Goal: Information Seeking & Learning: Understand process/instructions

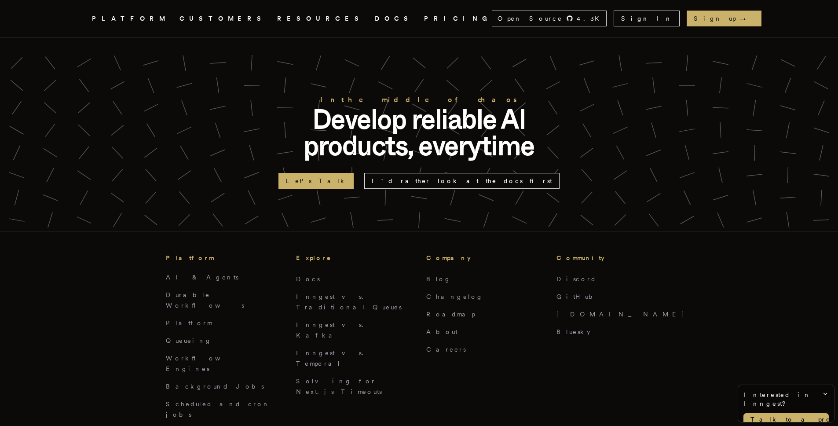
scroll to position [2232, 0]
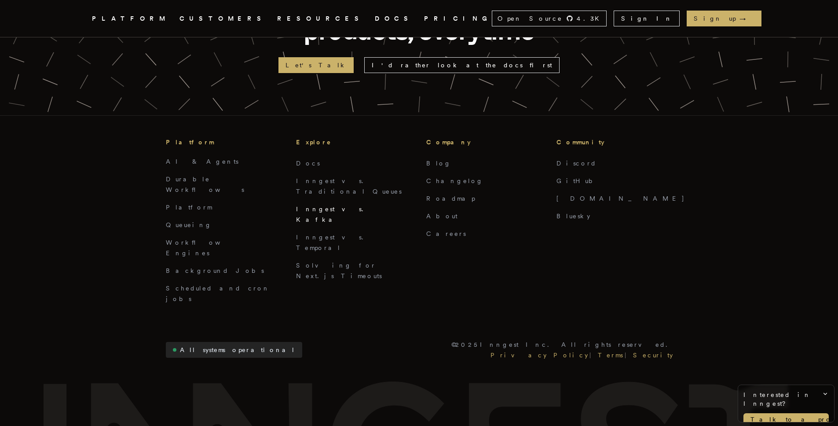
click at [305, 205] on link "Inngest vs. Kafka" at bounding box center [332, 214] width 73 height 18
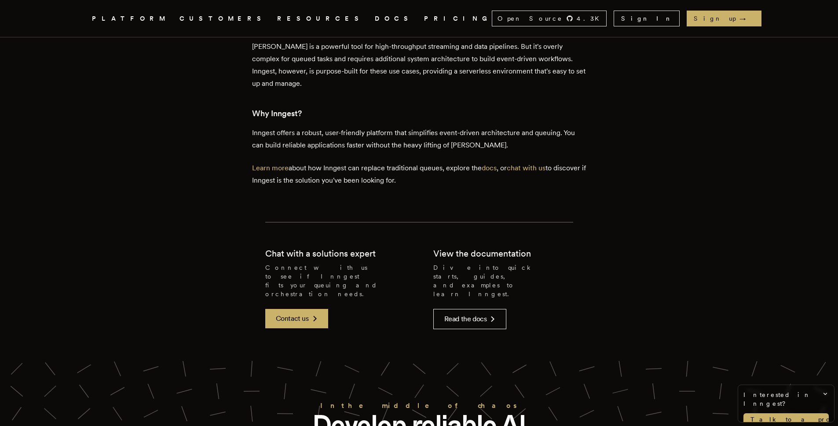
scroll to position [2232, 0]
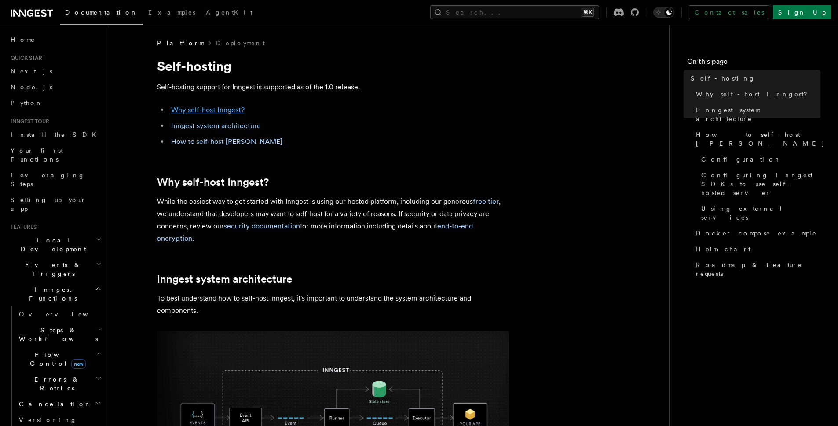
click at [187, 111] on link "Why self-host Inngest?" at bounding box center [207, 110] width 73 height 8
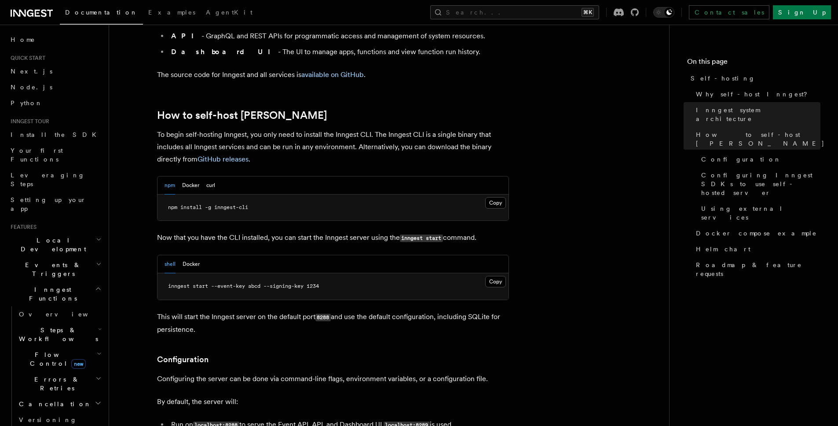
scroll to position [825, 0]
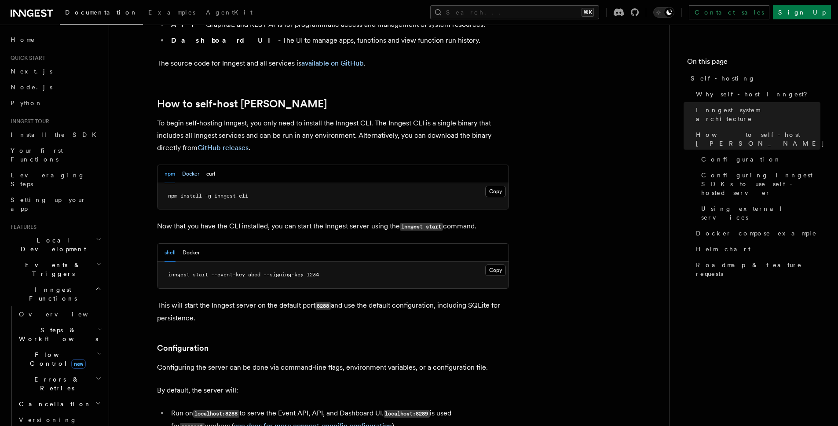
click at [182, 165] on button "Docker" at bounding box center [190, 174] width 17 height 18
click at [185, 165] on button "Docker" at bounding box center [190, 174] width 17 height 18
click at [171, 165] on button "npm" at bounding box center [169, 174] width 11 height 18
click at [167, 244] on button "shell" at bounding box center [169, 253] width 11 height 18
click at [186, 193] on span "npm install -g inngest-cli" at bounding box center [208, 196] width 80 height 6
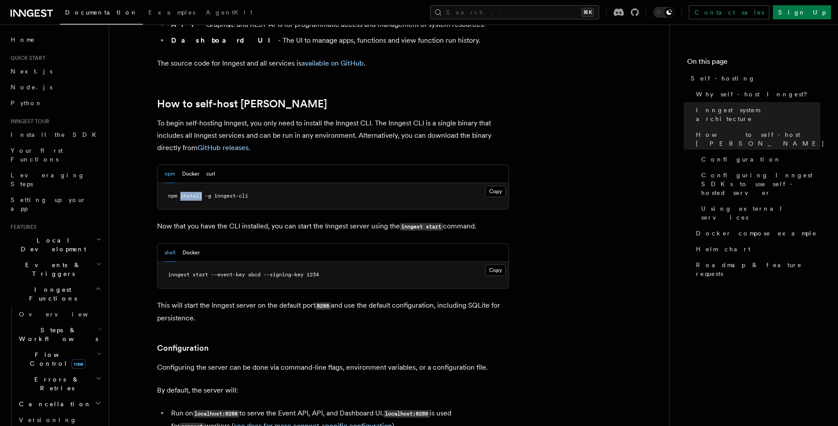
click at [186, 193] on span "npm install -g inngest-cli" at bounding box center [208, 196] width 80 height 6
click at [196, 165] on button "Docker" at bounding box center [190, 174] width 17 height 18
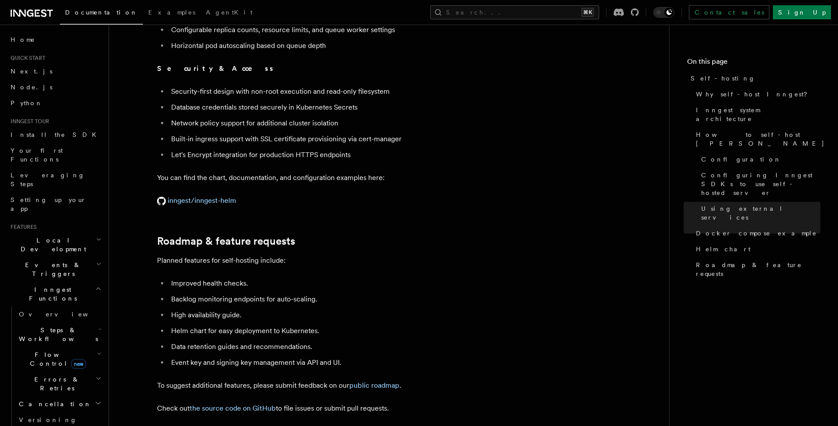
scroll to position [3361, 0]
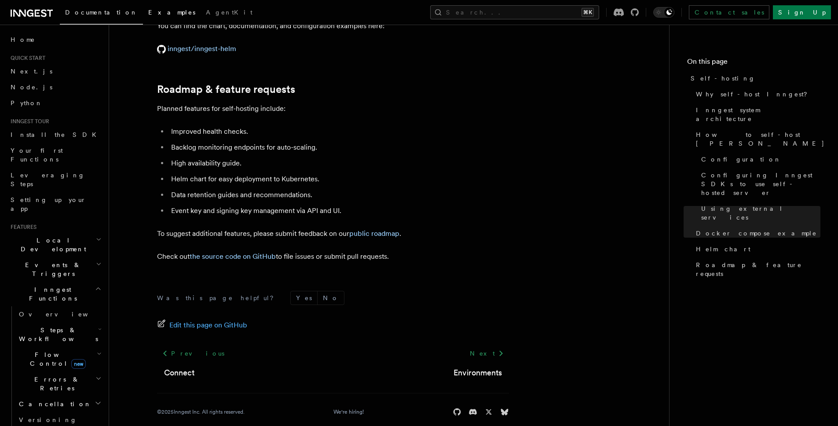
click at [143, 21] on link "Examples" at bounding box center [172, 13] width 58 height 21
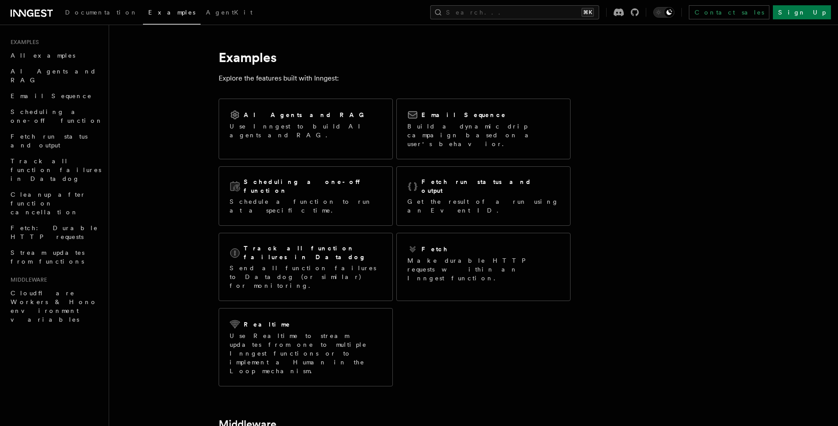
click at [143, 17] on link "Examples" at bounding box center [172, 14] width 58 height 22
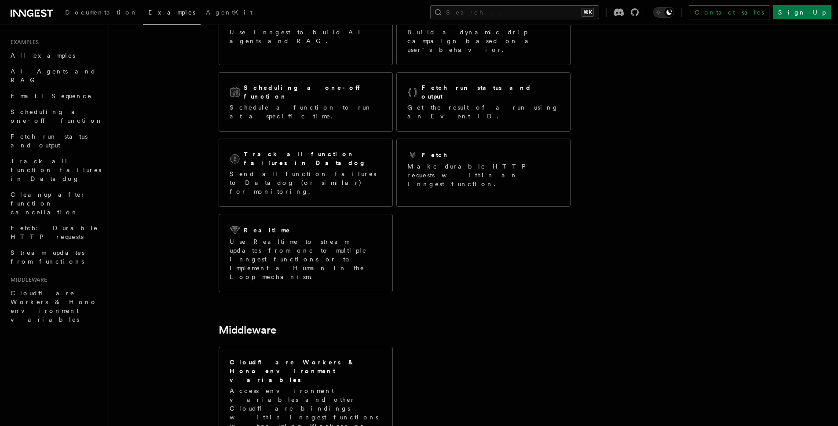
scroll to position [132, 0]
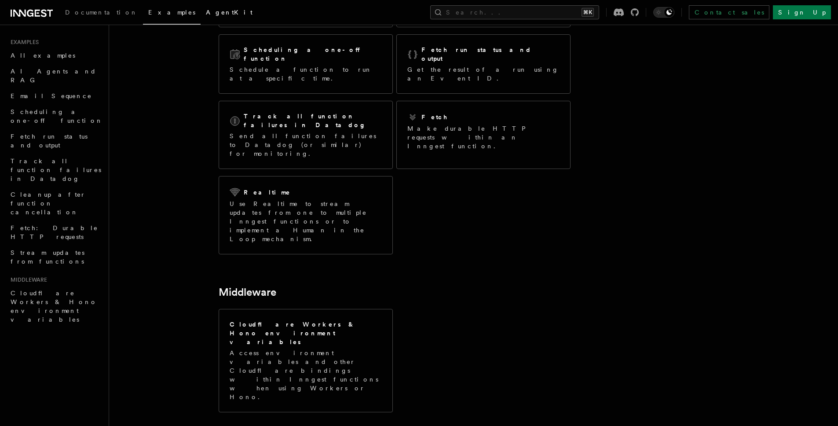
click at [206, 15] on span "AgentKit" at bounding box center [229, 12] width 47 height 7
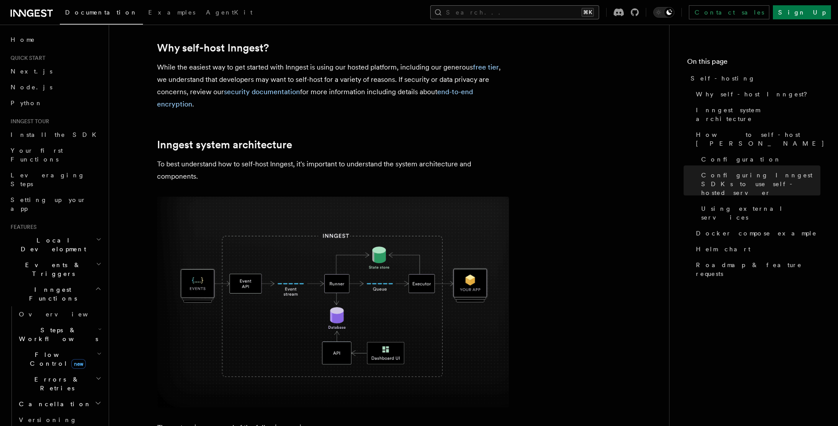
scroll to position [134, 0]
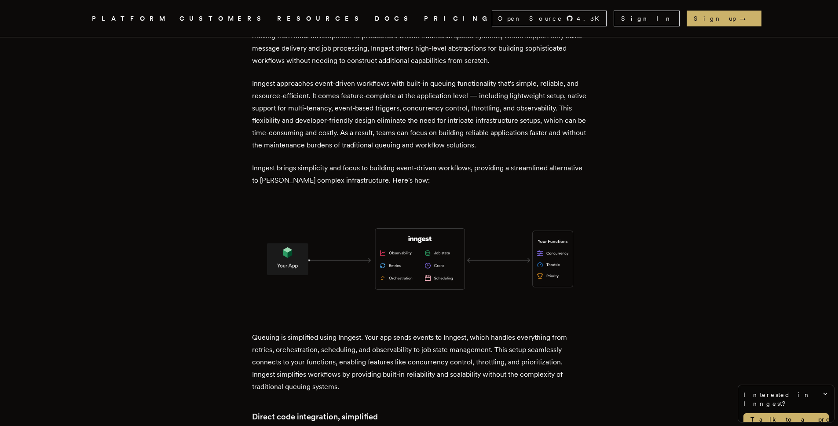
scroll to position [1595, 0]
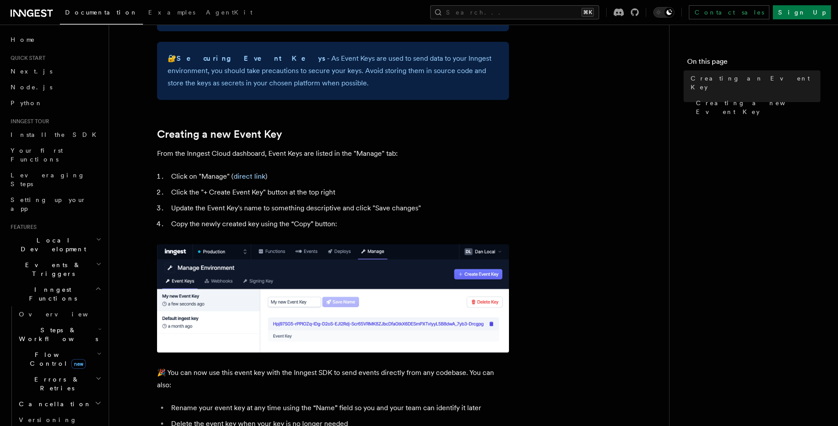
scroll to position [566, 0]
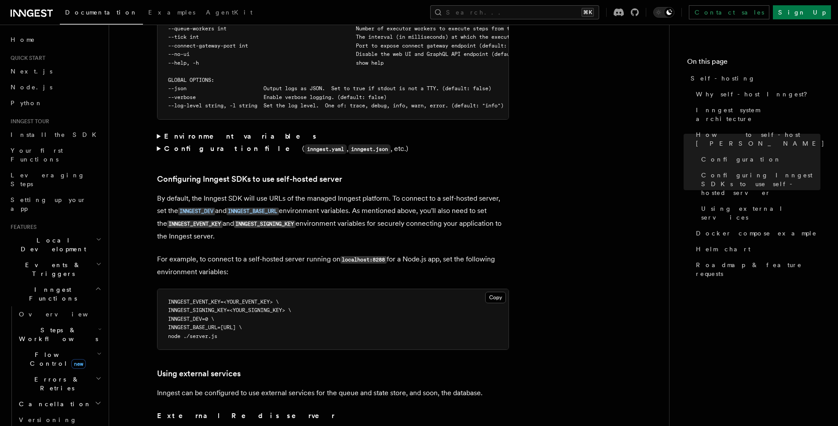
scroll to position [1779, 0]
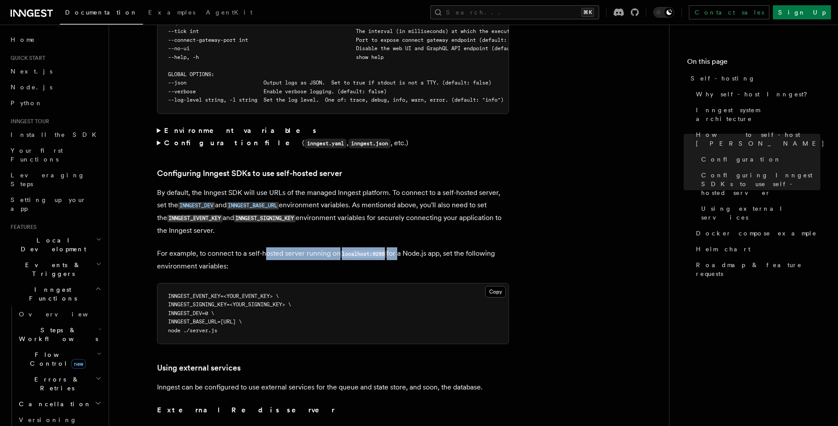
drag, startPoint x: 263, startPoint y: 230, endPoint x: 402, endPoint y: 238, distance: 139.2
click at [399, 247] on p "For example, to connect to a self-hosted server running on localhost:8288 for a…" at bounding box center [333, 259] width 352 height 25
click at [409, 247] on p "For example, to connect to a self-hosted server running on localhost:8288 for a…" at bounding box center [333, 259] width 352 height 25
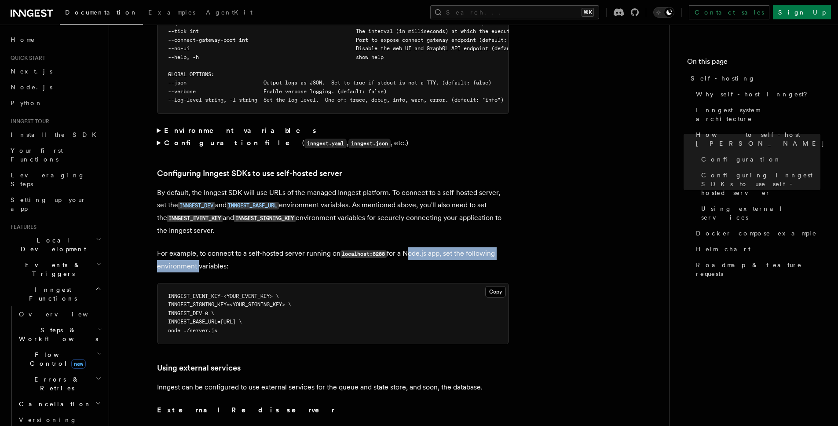
drag, startPoint x: 409, startPoint y: 239, endPoint x: 176, endPoint y: 251, distance: 233.4
click at [176, 251] on p "For example, to connect to a self-hosted server running on localhost:8288 for a…" at bounding box center [333, 259] width 352 height 25
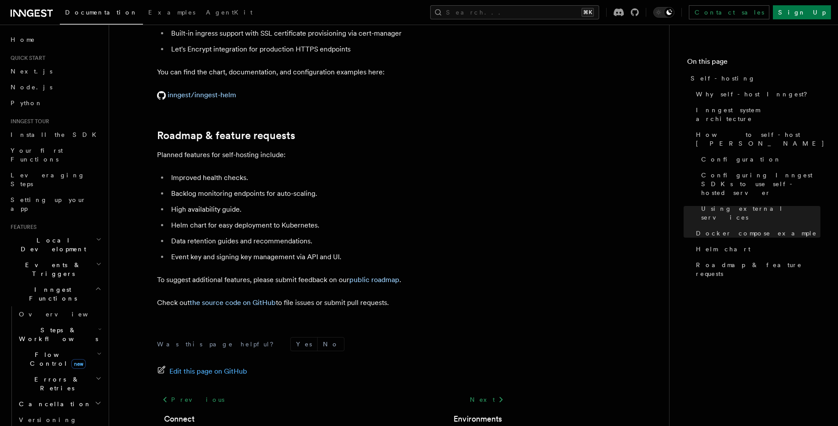
scroll to position [3354, 0]
